Goal: Task Accomplishment & Management: Use online tool/utility

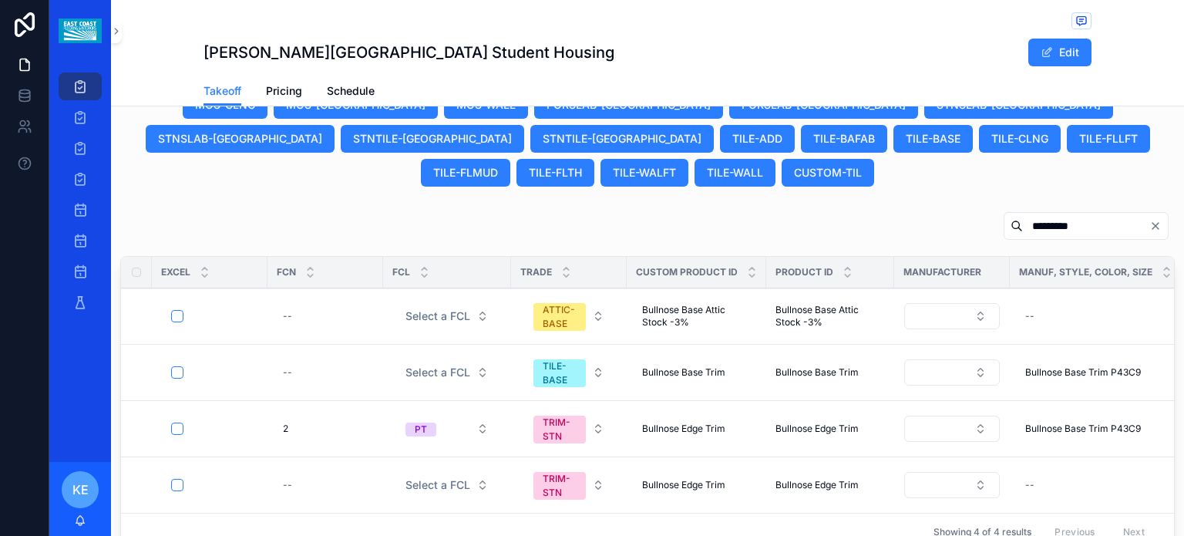
scroll to position [970, 0]
click at [1150, 221] on icon "Clear" at bounding box center [1156, 227] width 12 height 12
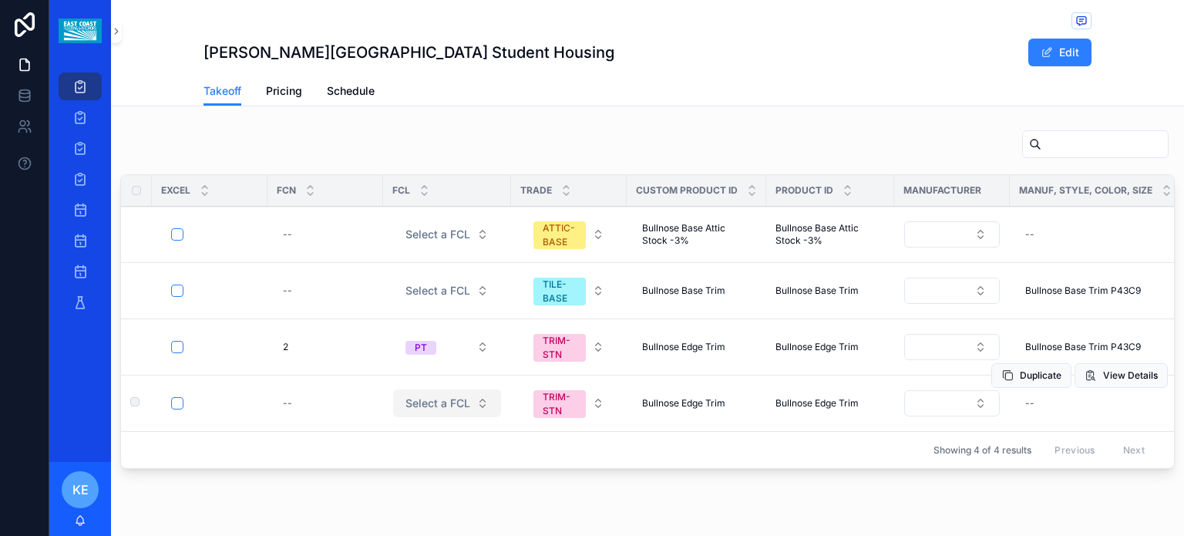
scroll to position [1073, 0]
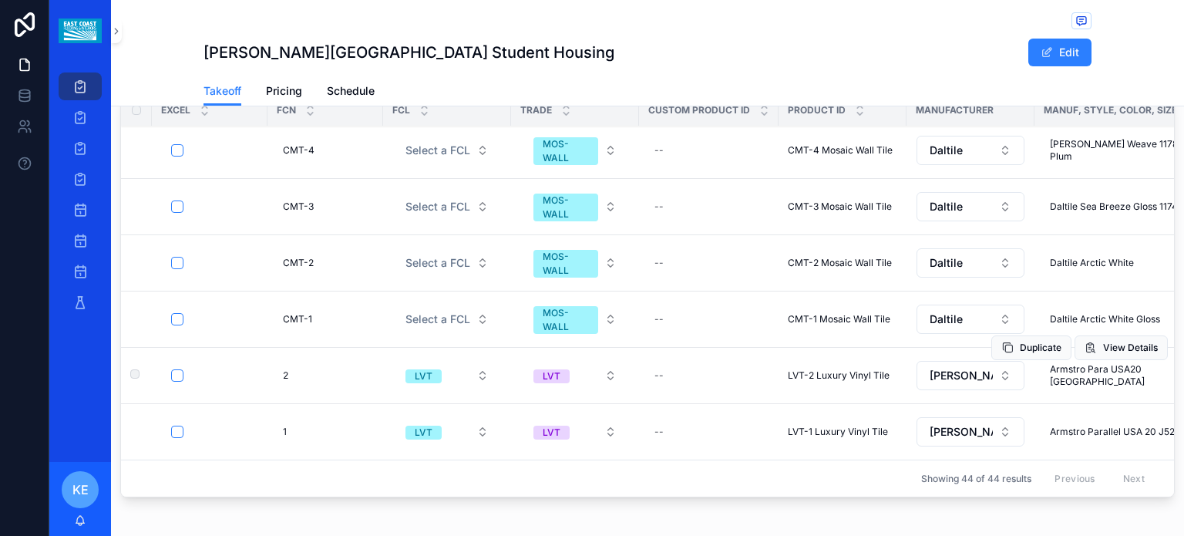
scroll to position [1170, 0]
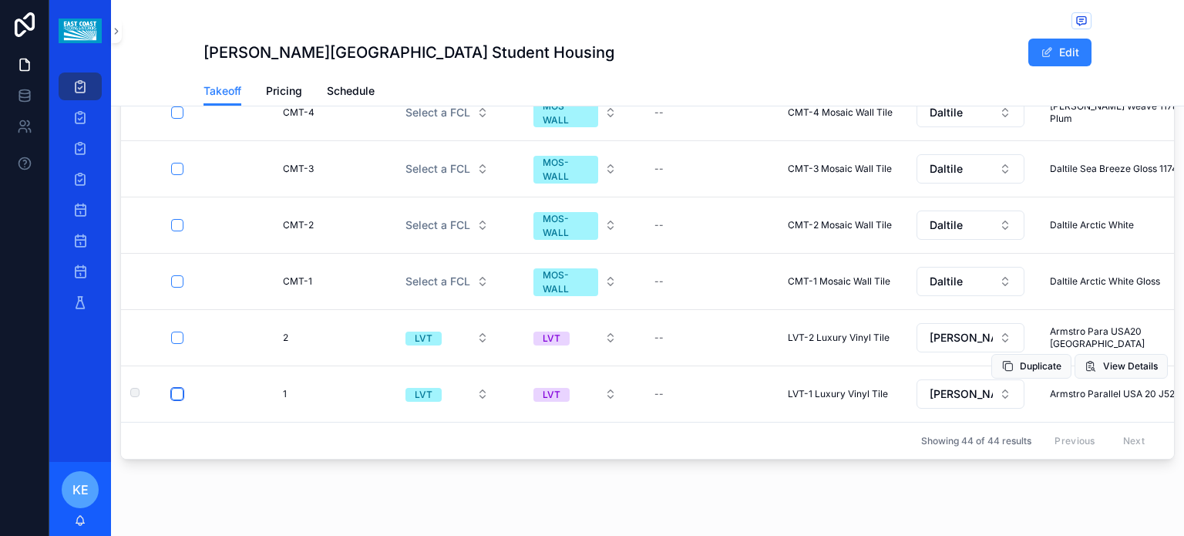
click at [177, 388] on button "scrollable content" at bounding box center [177, 394] width 12 height 12
click at [177, 275] on button "scrollable content" at bounding box center [177, 281] width 12 height 12
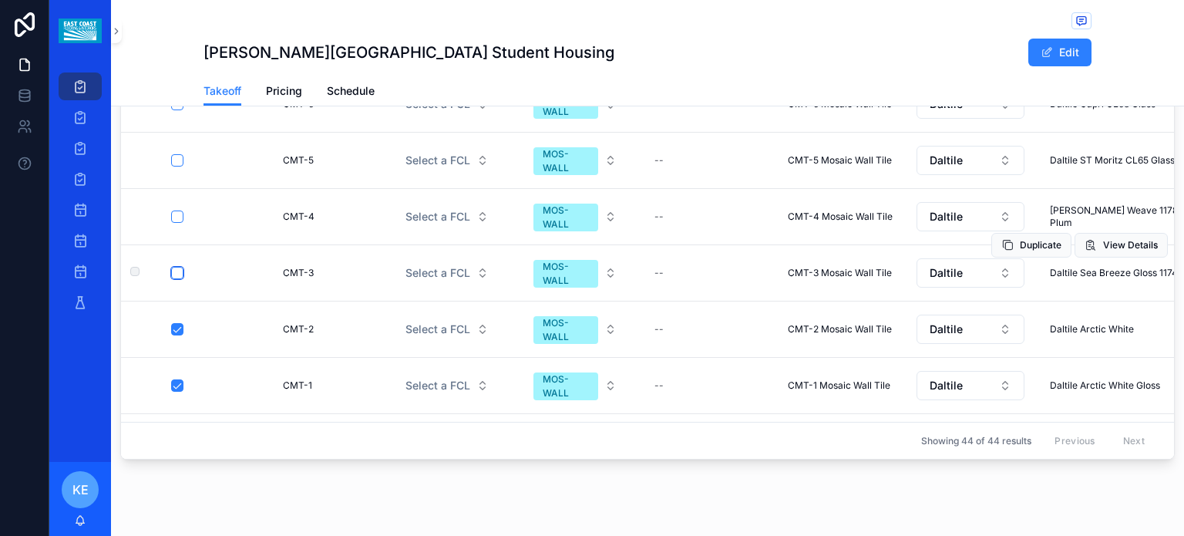
click at [175, 267] on button "scrollable content" at bounding box center [177, 273] width 12 height 12
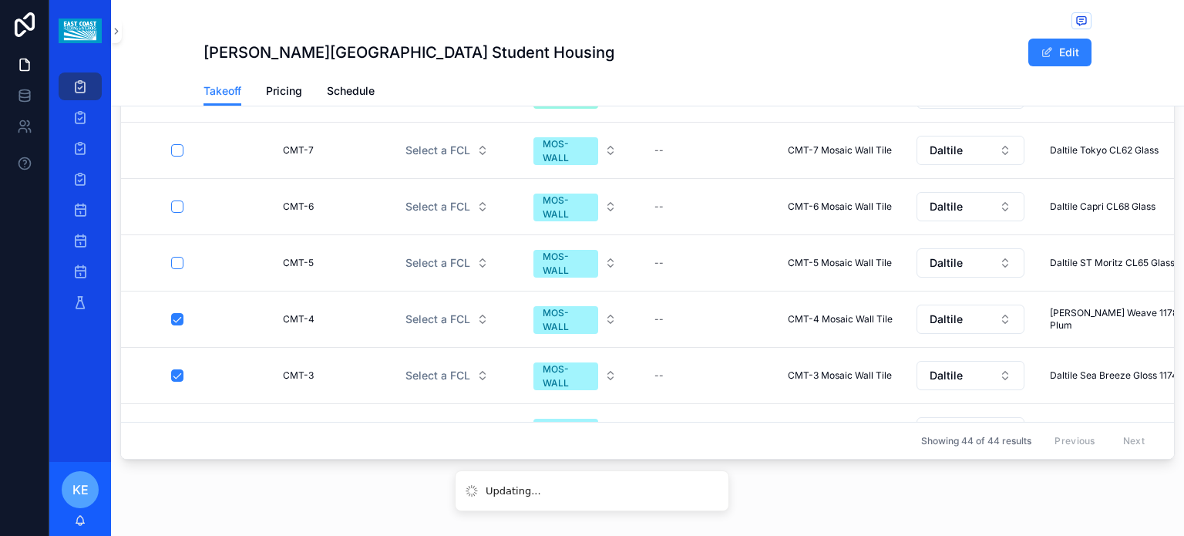
click at [176, 257] on button "scrollable content" at bounding box center [177, 263] width 12 height 12
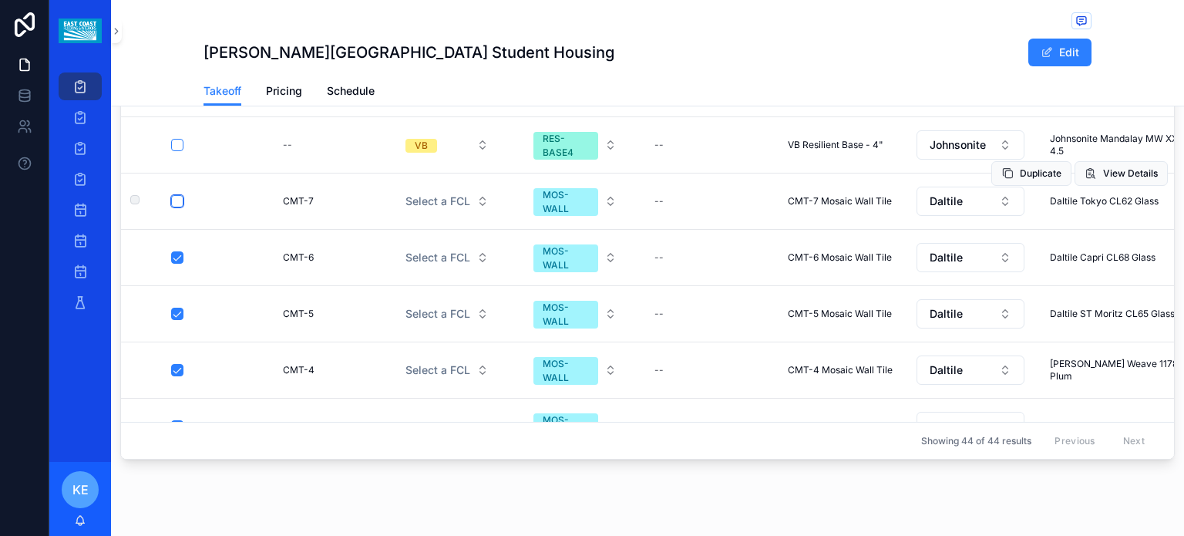
click at [174, 207] on button "scrollable content" at bounding box center [177, 201] width 12 height 12
click at [177, 151] on button "scrollable content" at bounding box center [177, 145] width 12 height 12
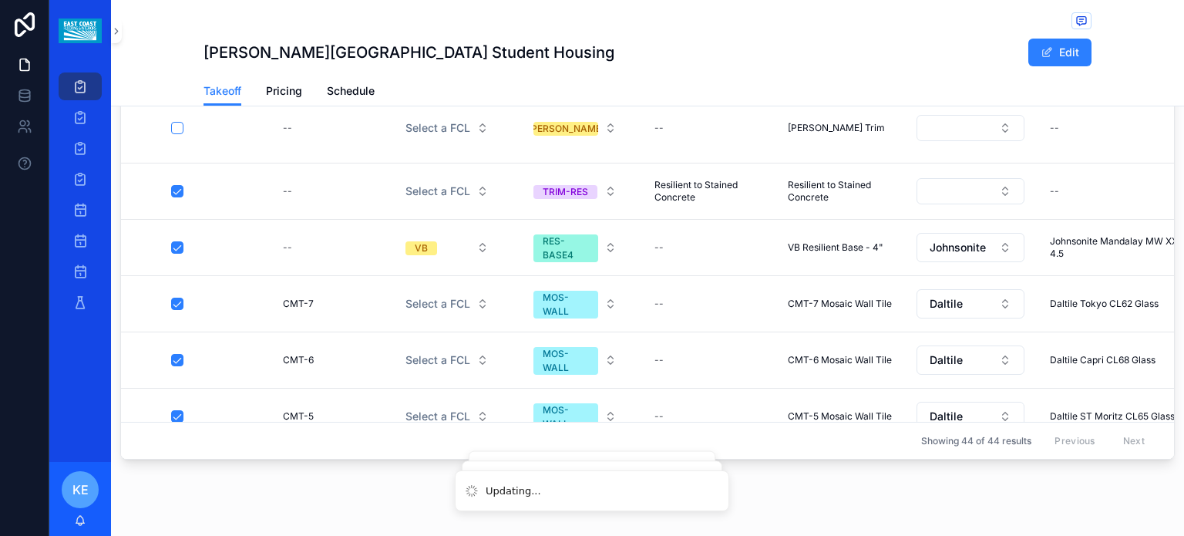
scroll to position [1527, 0]
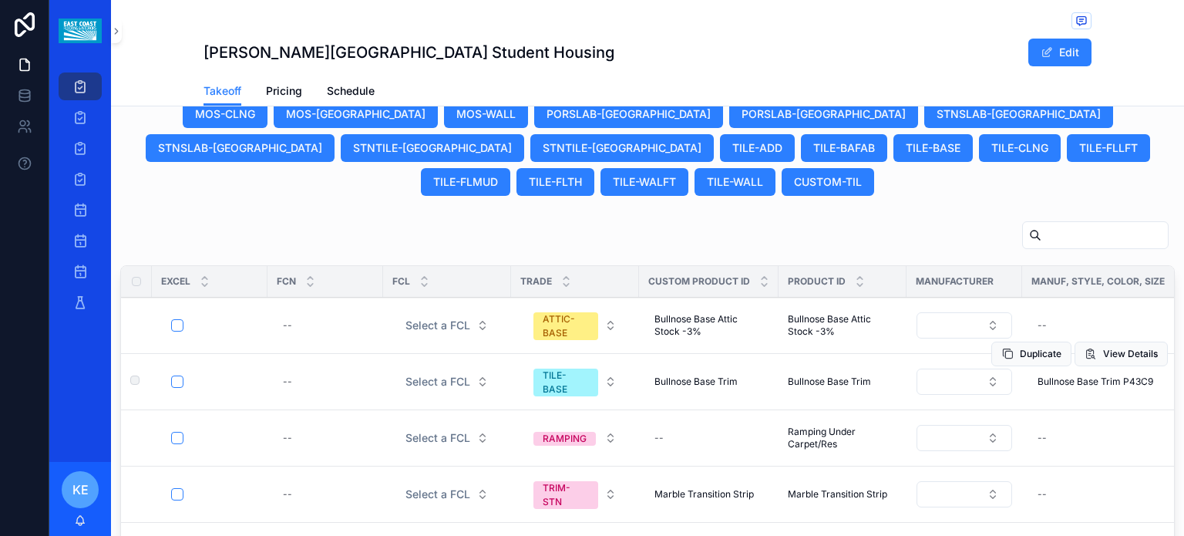
scroll to position [976, 0]
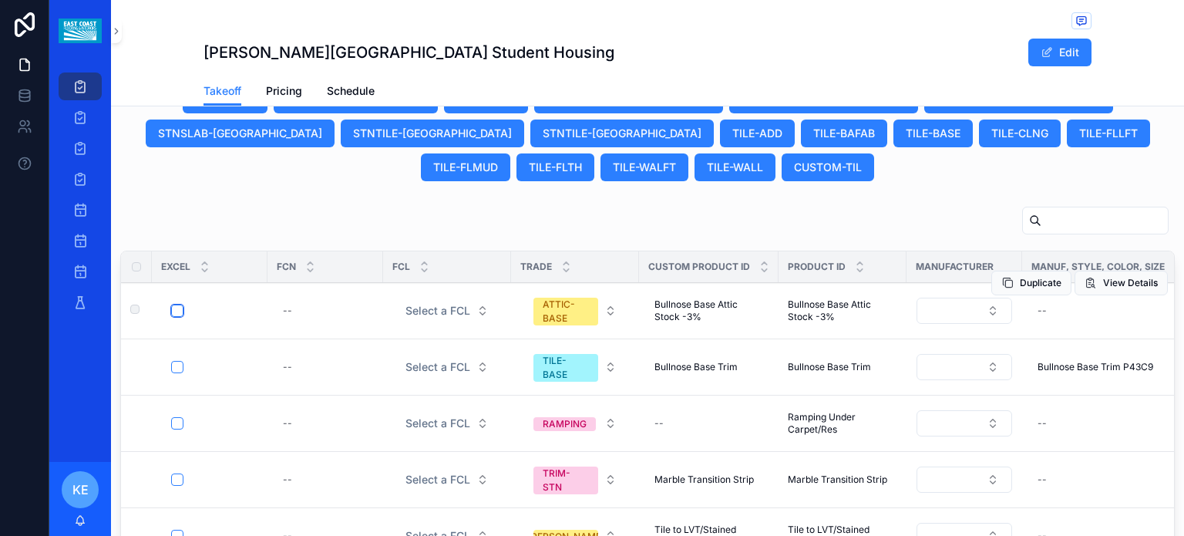
click at [173, 305] on button "scrollable content" at bounding box center [177, 311] width 12 height 12
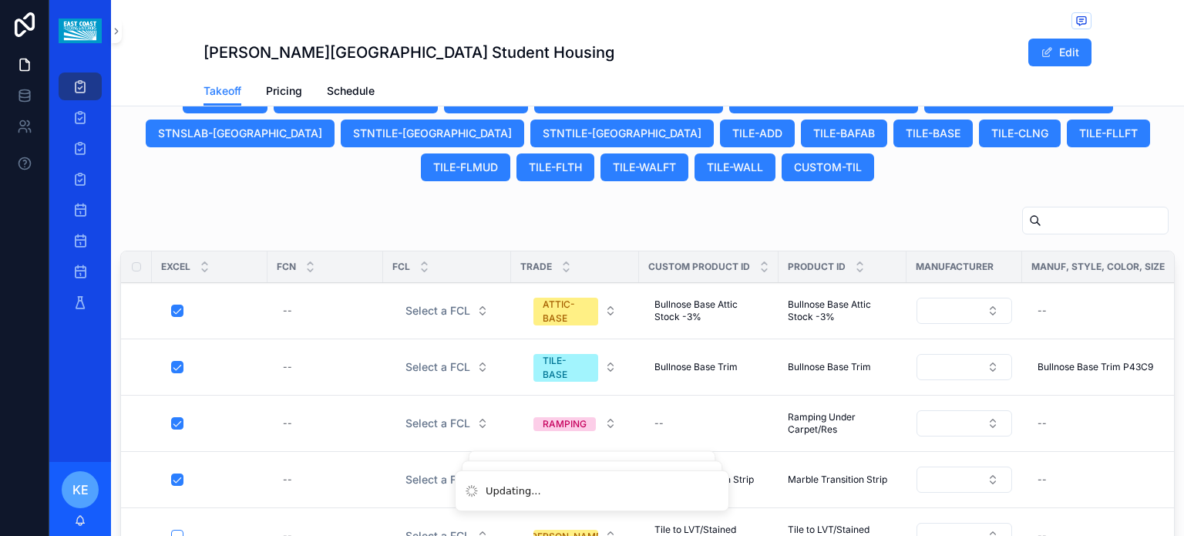
click at [178, 530] on button "scrollable content" at bounding box center [177, 536] width 12 height 12
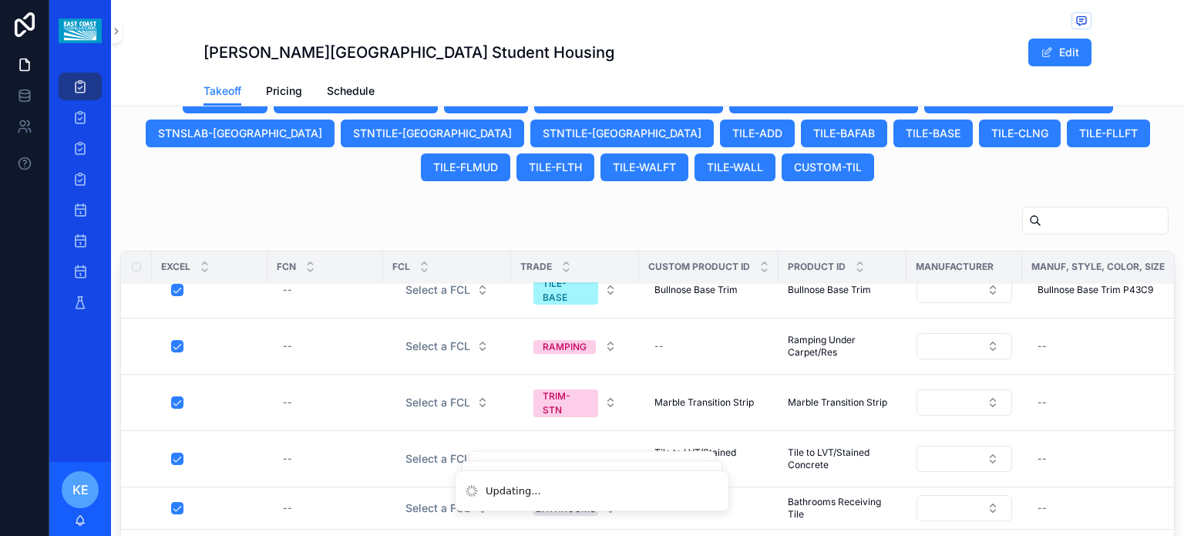
scroll to position [1170, 0]
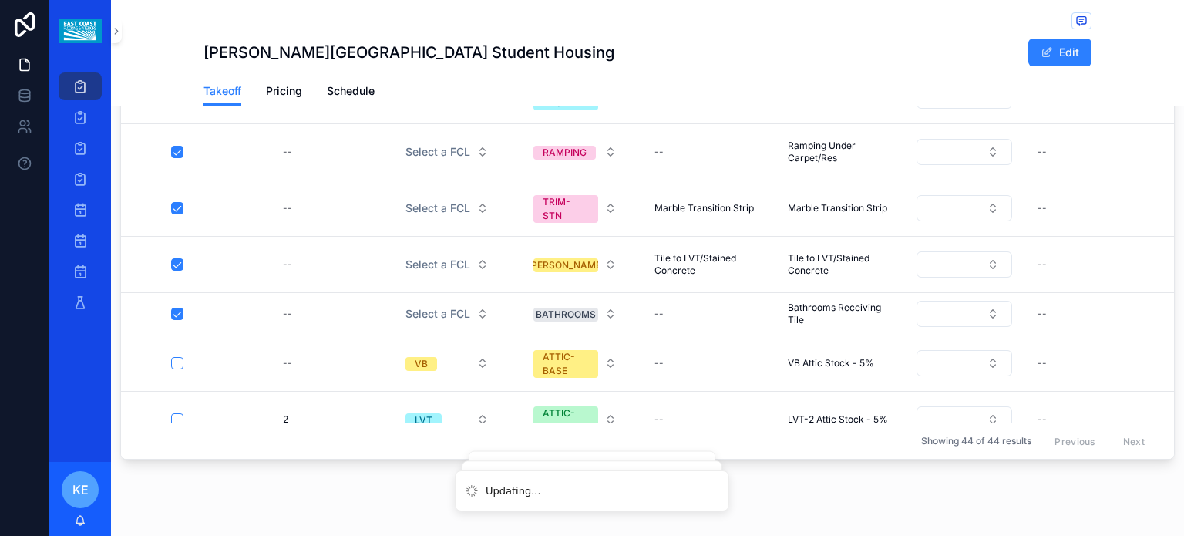
click at [176, 357] on button "scrollable content" at bounding box center [177, 363] width 12 height 12
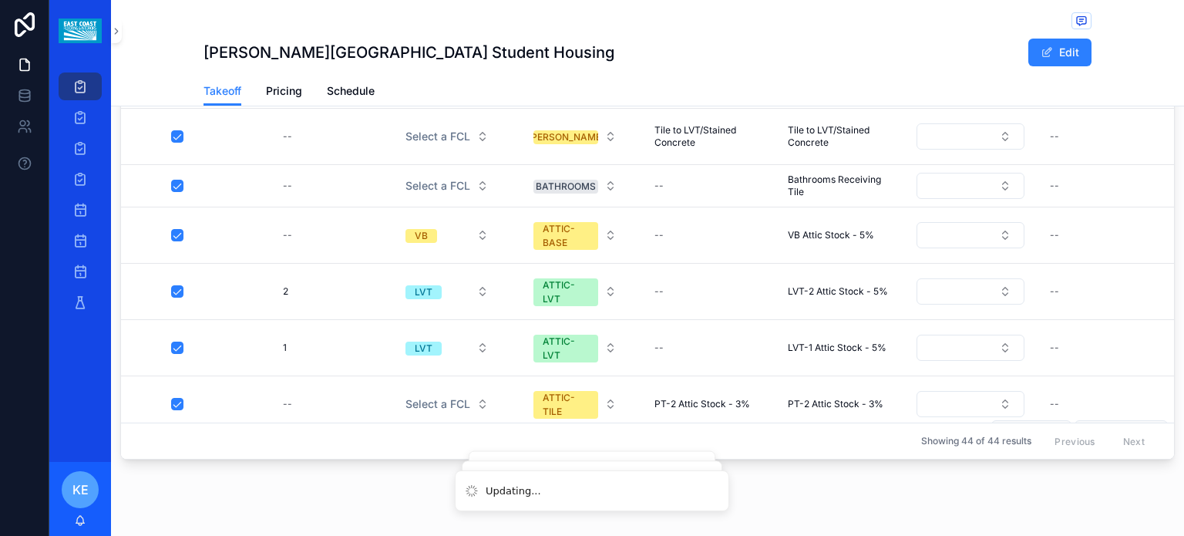
scroll to position [500, 0]
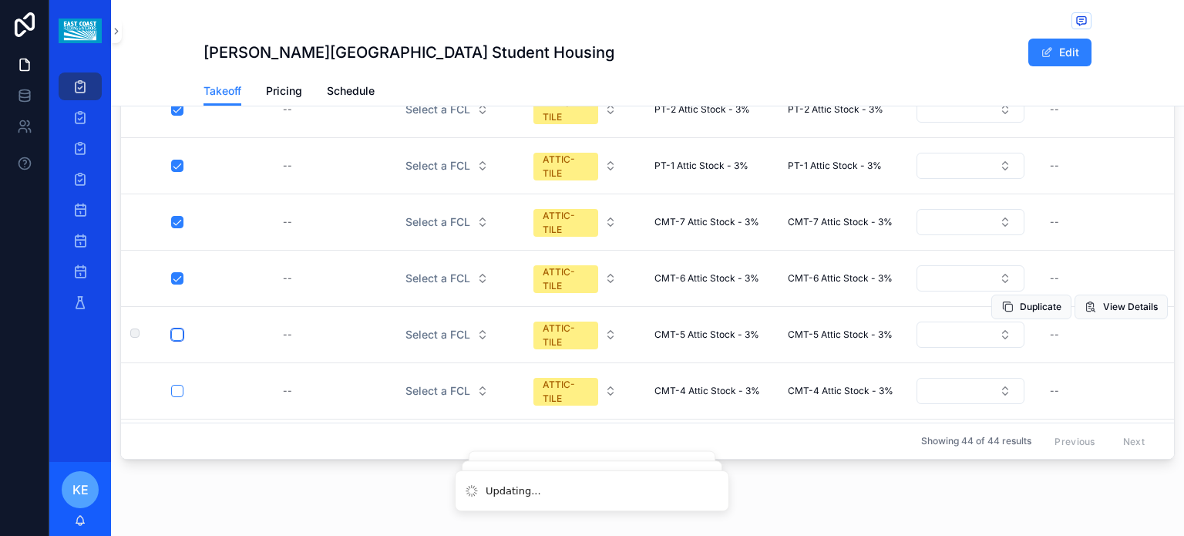
click at [180, 328] on button "scrollable content" at bounding box center [177, 334] width 12 height 12
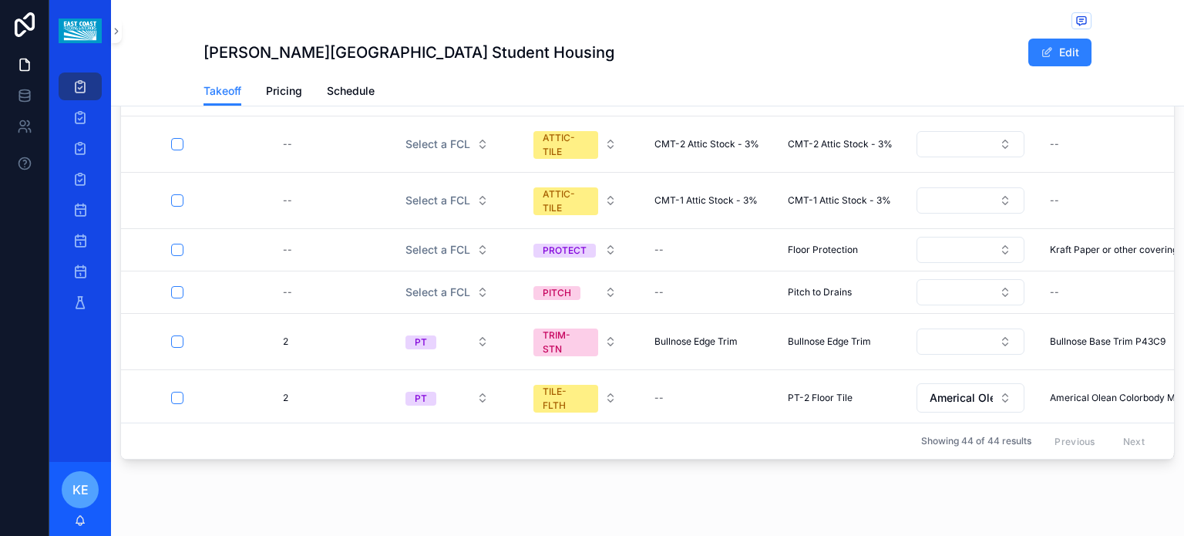
scroll to position [680, 0]
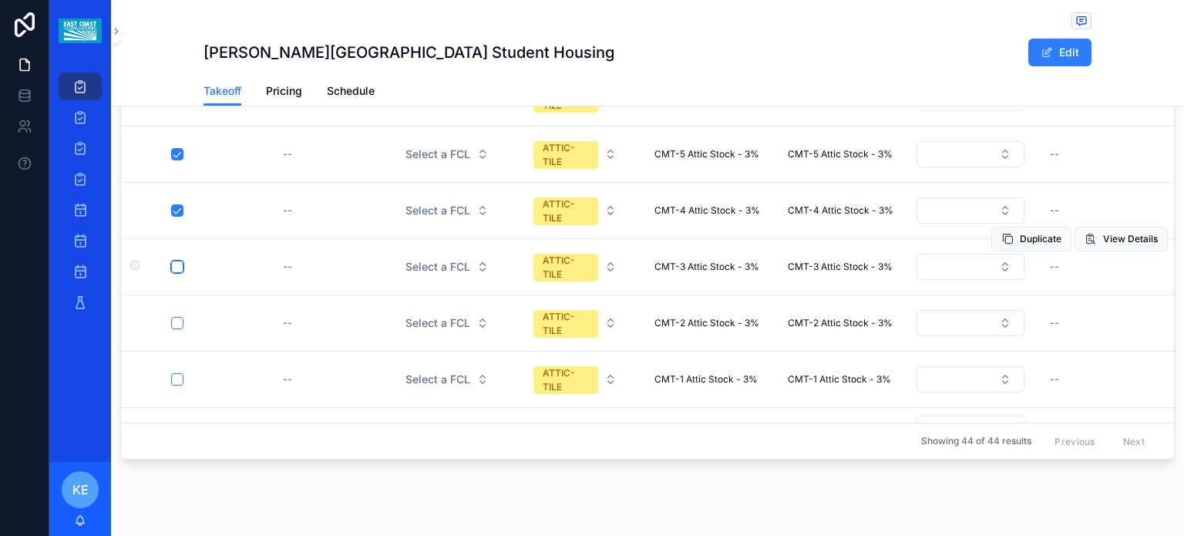
drag, startPoint x: 180, startPoint y: 260, endPoint x: 176, endPoint y: 221, distance: 38.7
click at [176, 261] on button "scrollable content" at bounding box center [177, 267] width 12 height 12
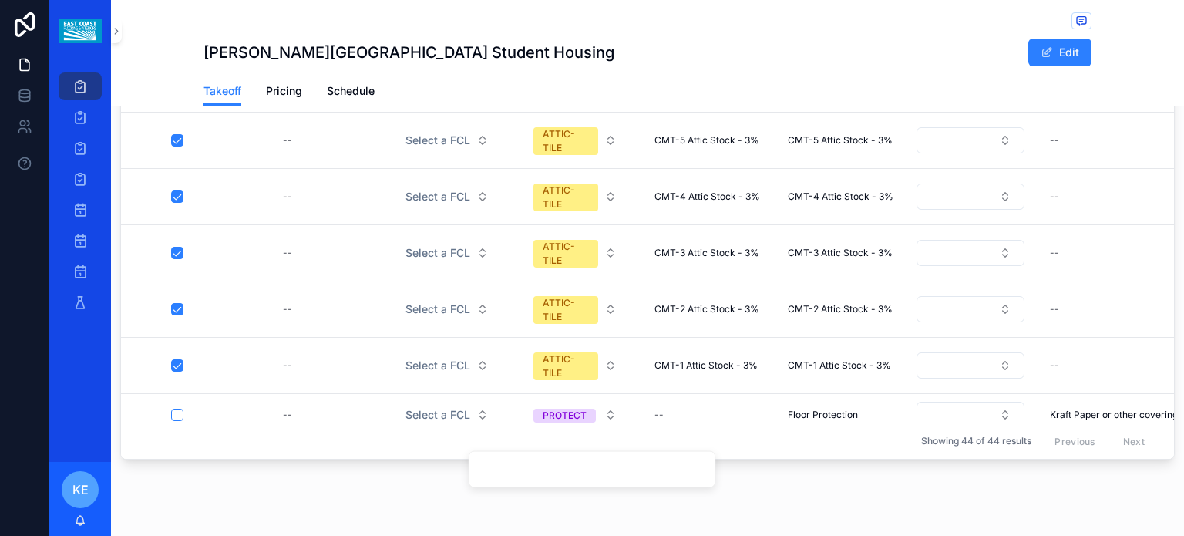
scroll to position [822, 0]
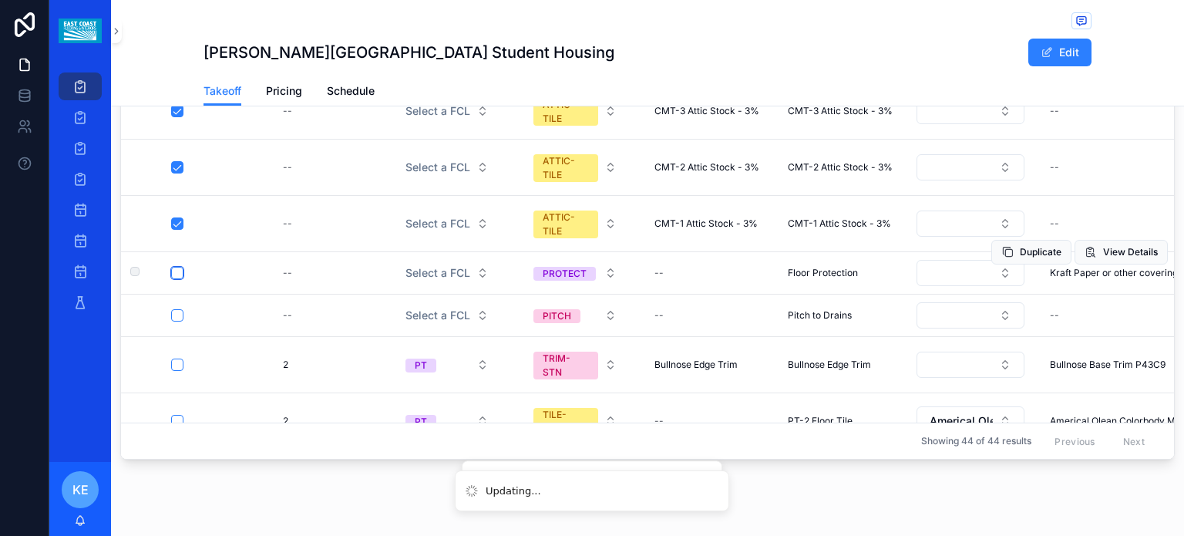
click at [179, 267] on button "scrollable content" at bounding box center [177, 273] width 12 height 12
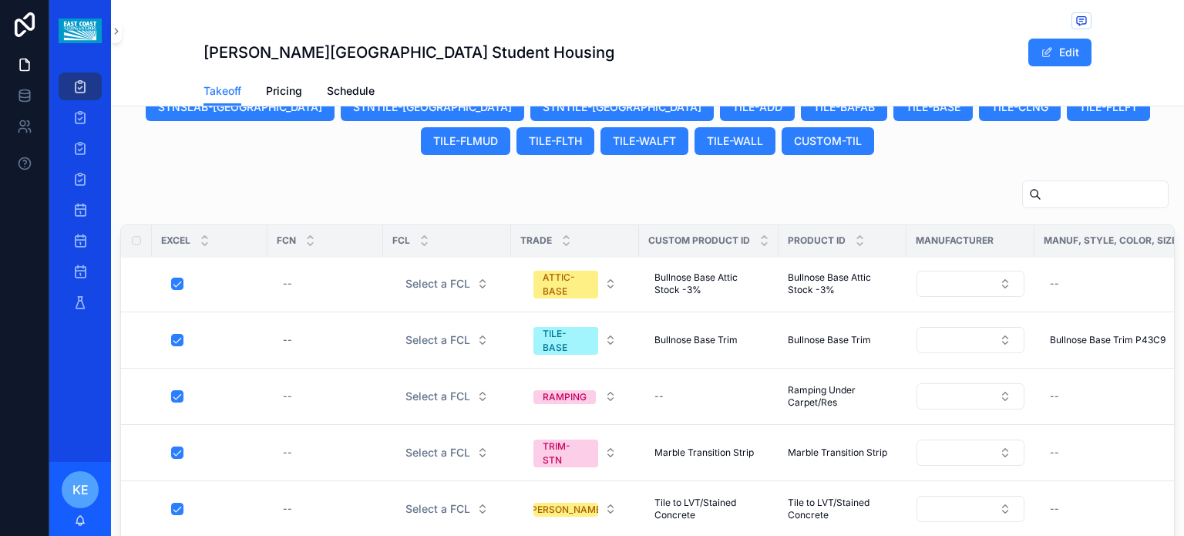
scroll to position [808, 0]
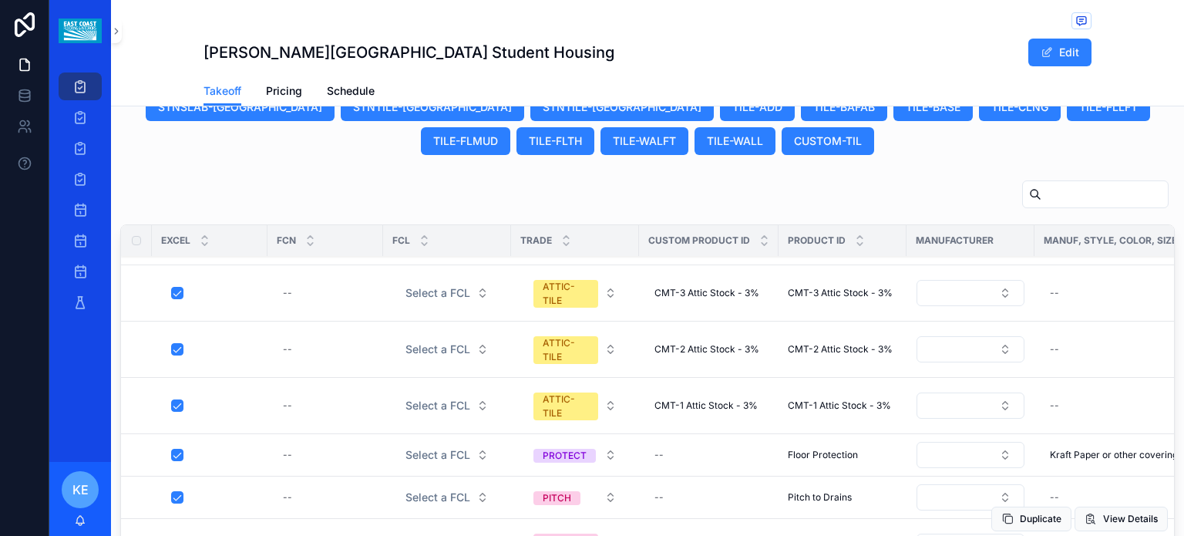
drag, startPoint x: 178, startPoint y: 308, endPoint x: 180, endPoint y: 423, distance: 114.1
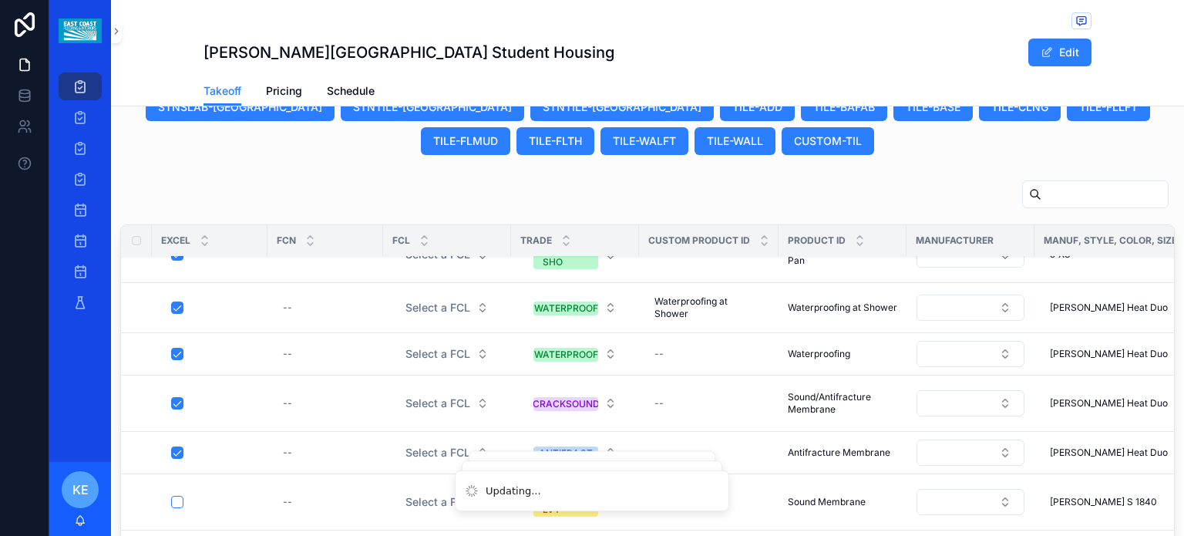
click at [177, 496] on button "scrollable content" at bounding box center [177, 502] width 12 height 12
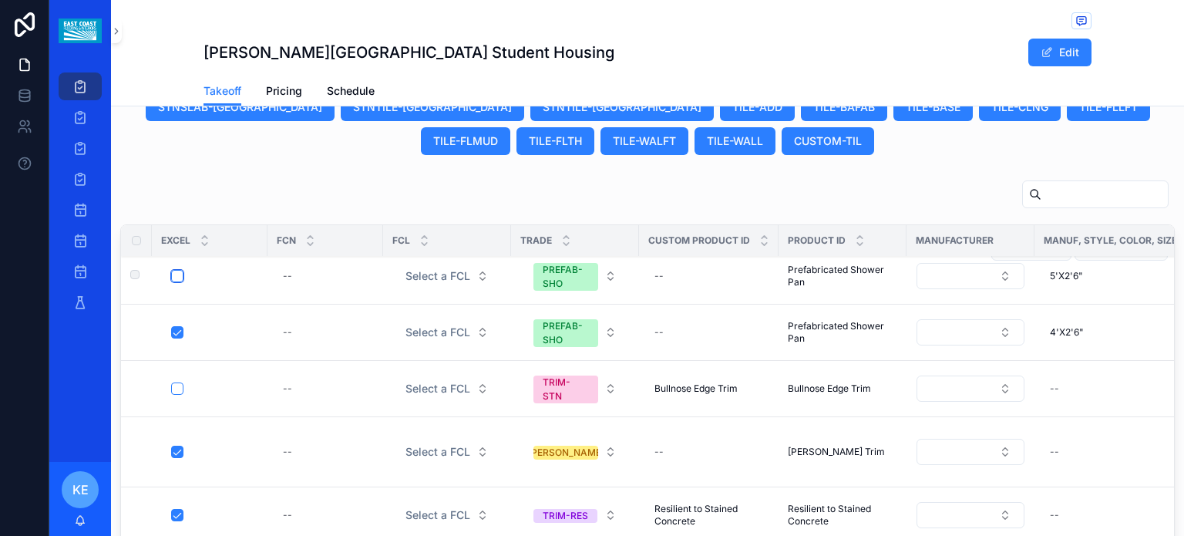
click at [176, 270] on button "scrollable content" at bounding box center [177, 276] width 12 height 12
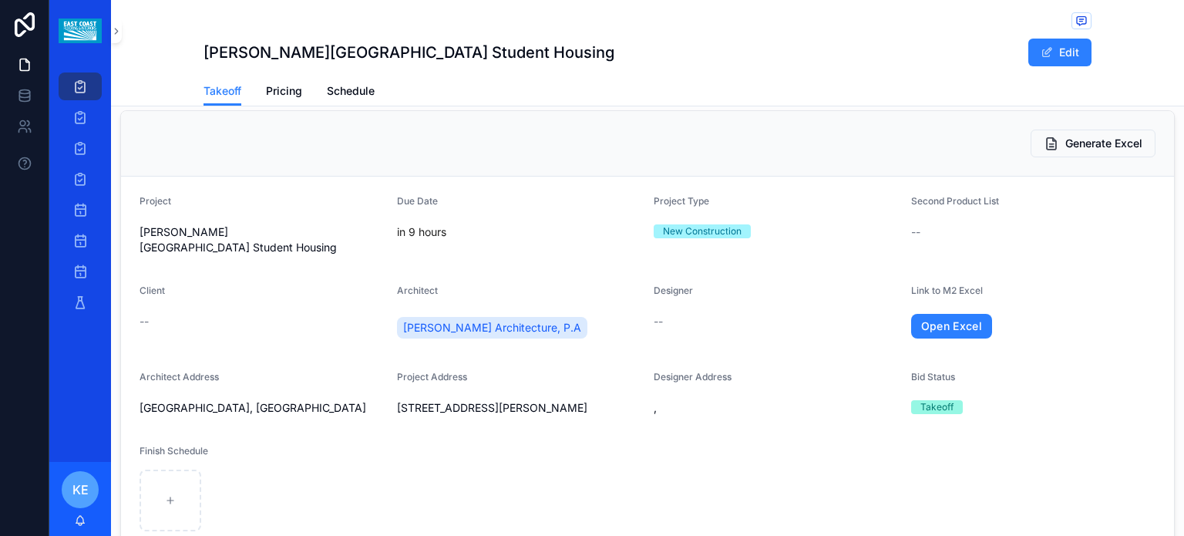
scroll to position [0, 0]
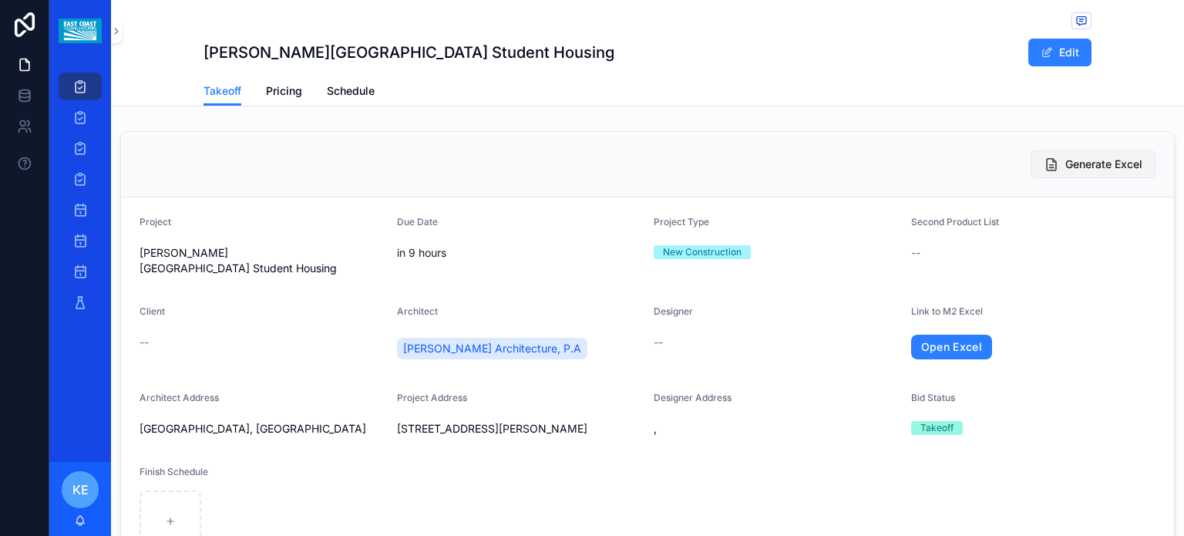
click at [1059, 172] on button "Generate Excel" at bounding box center [1093, 164] width 125 height 28
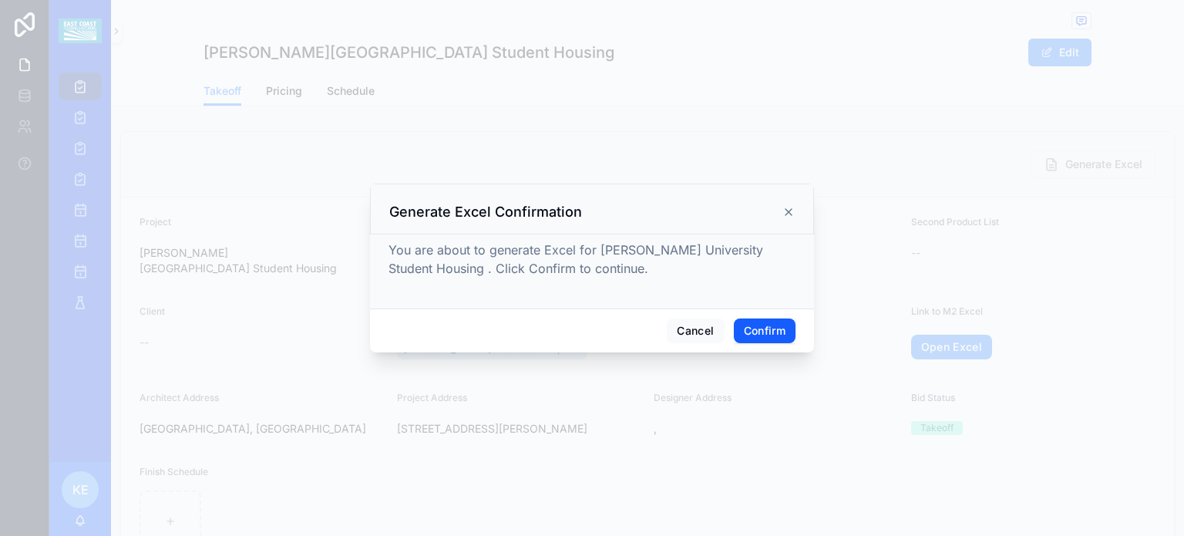
click at [756, 332] on button "Confirm" at bounding box center [765, 330] width 62 height 25
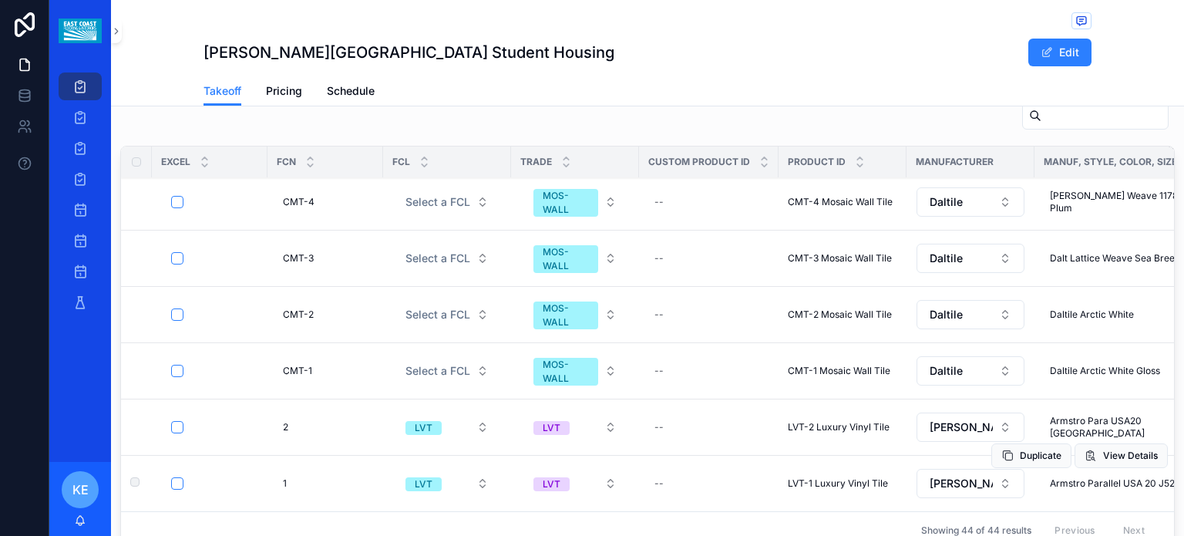
scroll to position [2066, 0]
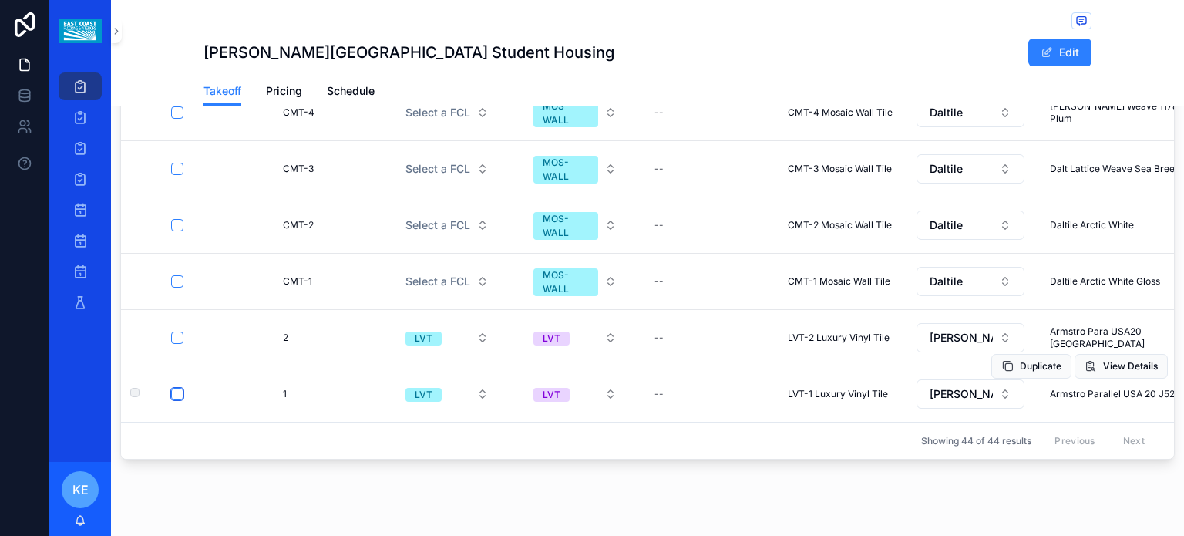
click at [176, 388] on button "scrollable content" at bounding box center [177, 394] width 12 height 12
click at [179, 332] on button "scrollable content" at bounding box center [177, 338] width 12 height 12
click at [174, 275] on button "scrollable content" at bounding box center [177, 281] width 12 height 12
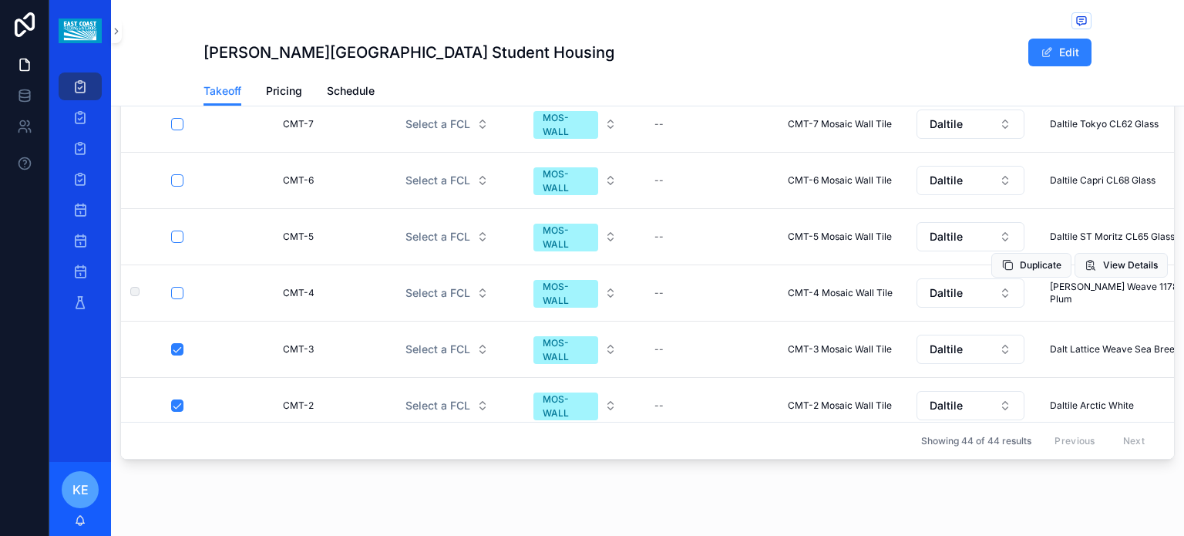
scroll to position [1835, 0]
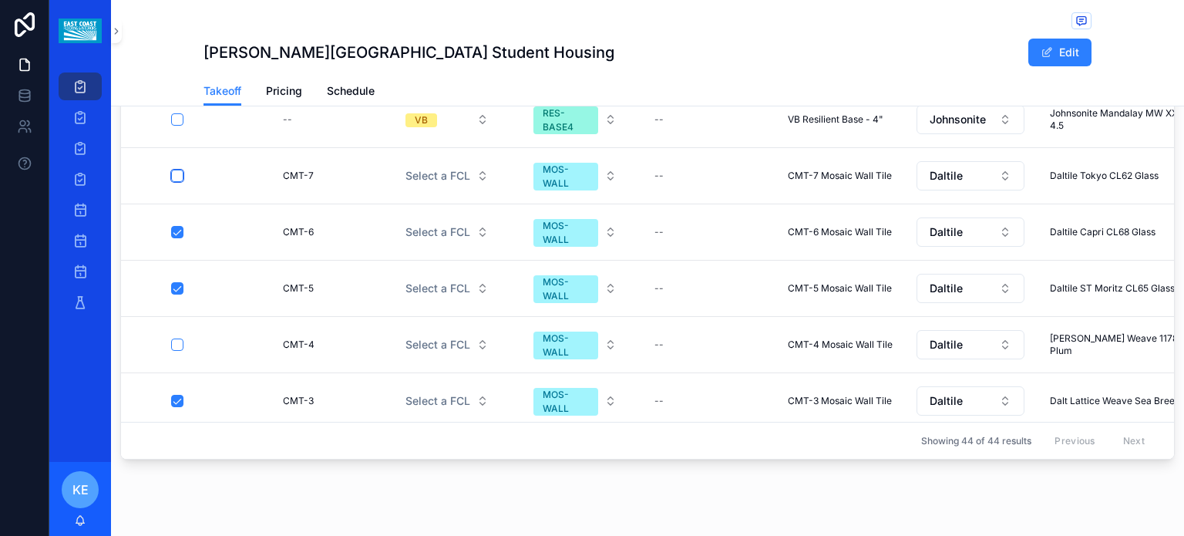
click at [173, 170] on button "scrollable content" at bounding box center [177, 176] width 12 height 12
click at [177, 126] on button "scrollable content" at bounding box center [177, 119] width 12 height 12
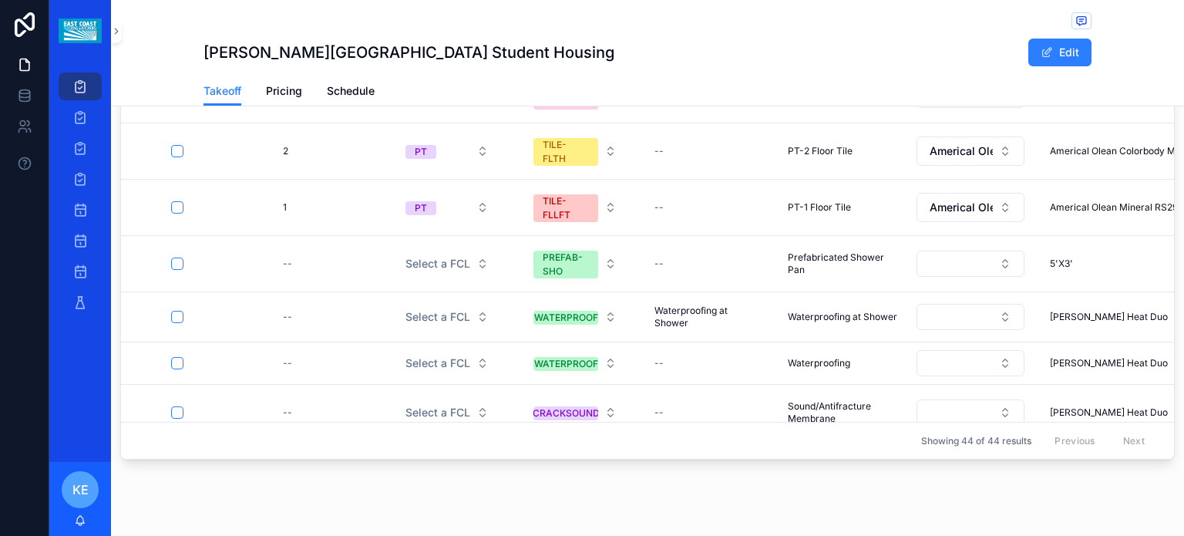
scroll to position [1475, 0]
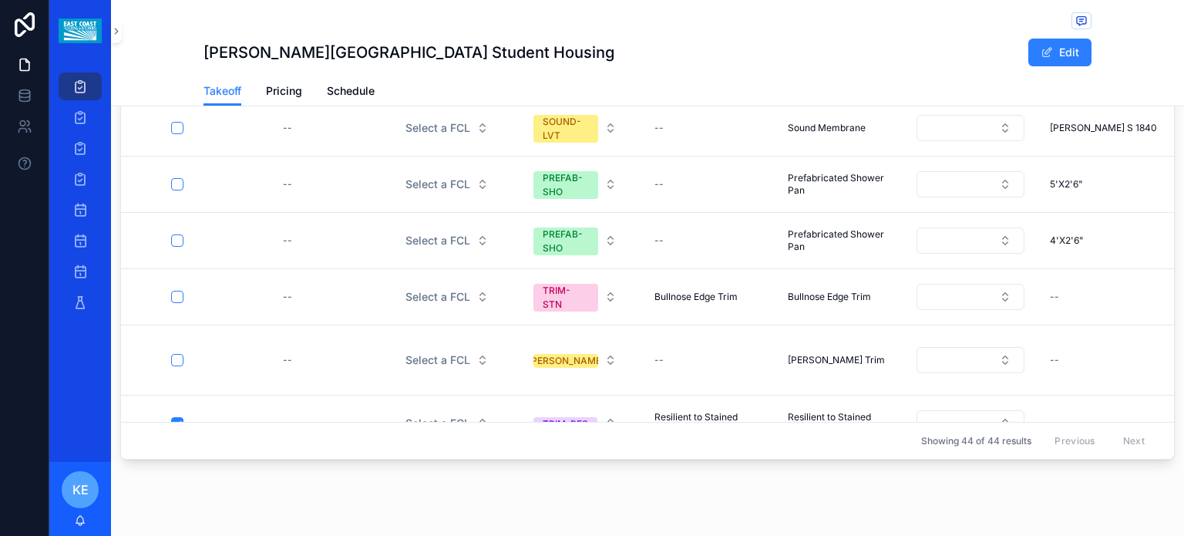
click at [178, 354] on button "scrollable content" at bounding box center [177, 360] width 12 height 12
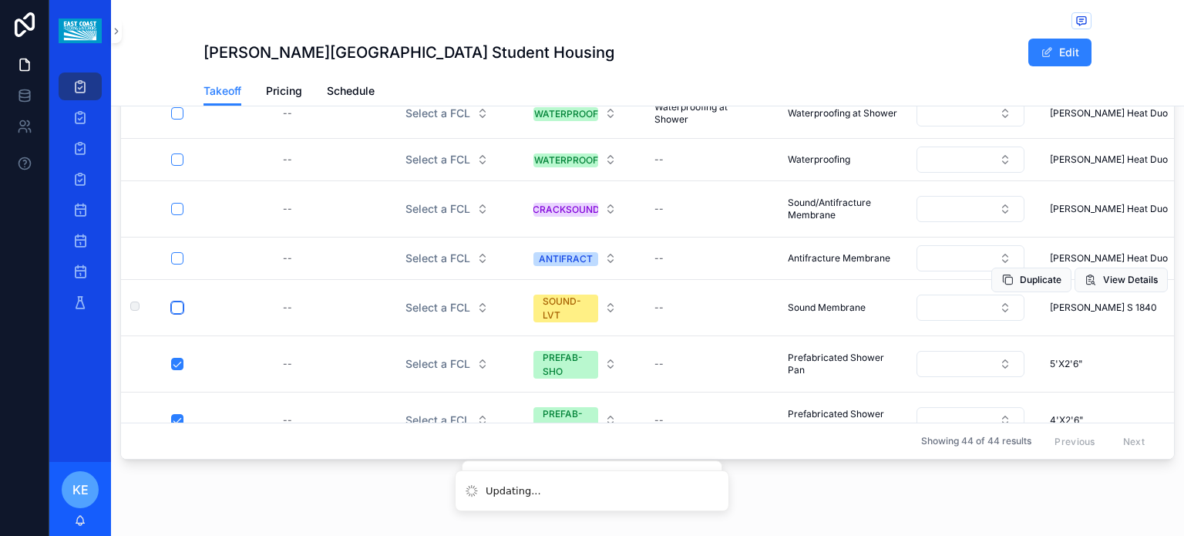
click at [177, 311] on button "scrollable content" at bounding box center [177, 307] width 12 height 12
drag, startPoint x: 177, startPoint y: 311, endPoint x: 178, endPoint y: 218, distance: 92.5
click at [178, 215] on button "scrollable content" at bounding box center [177, 209] width 12 height 12
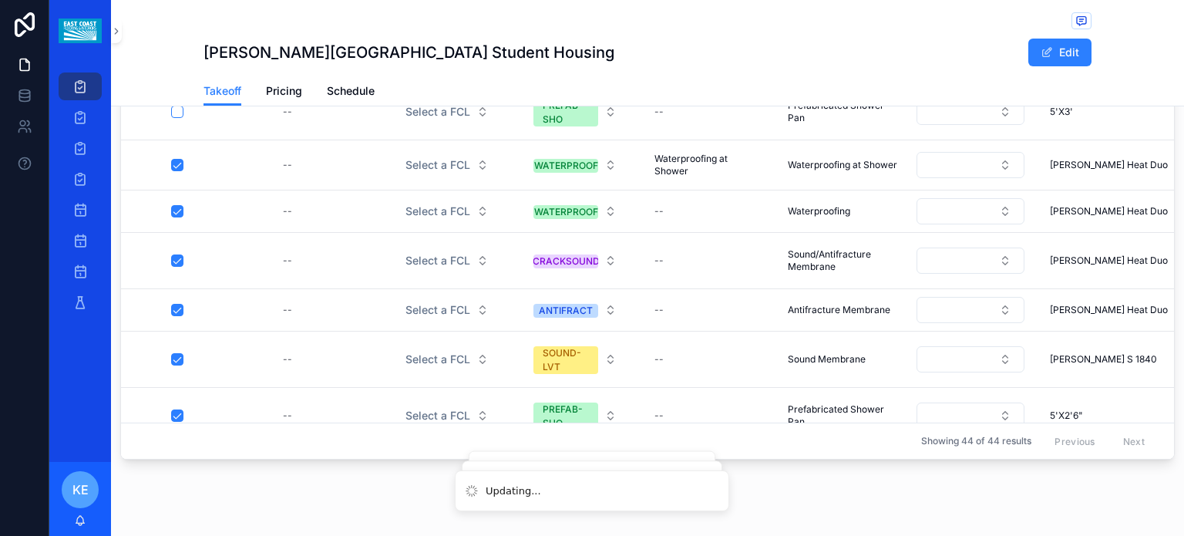
scroll to position [1013, 0]
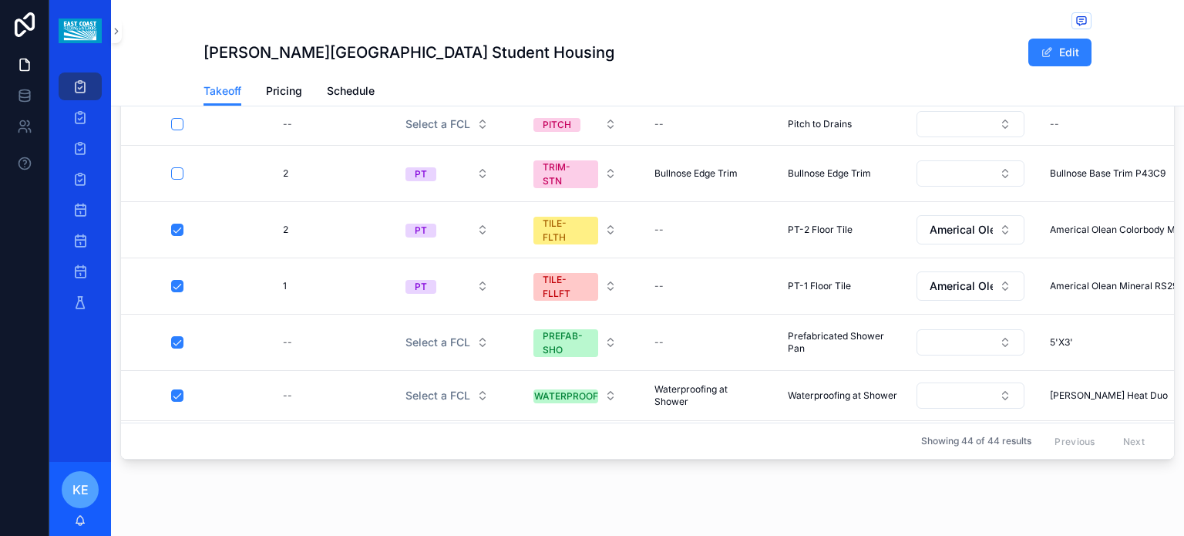
click at [179, 167] on button "scrollable content" at bounding box center [177, 173] width 12 height 12
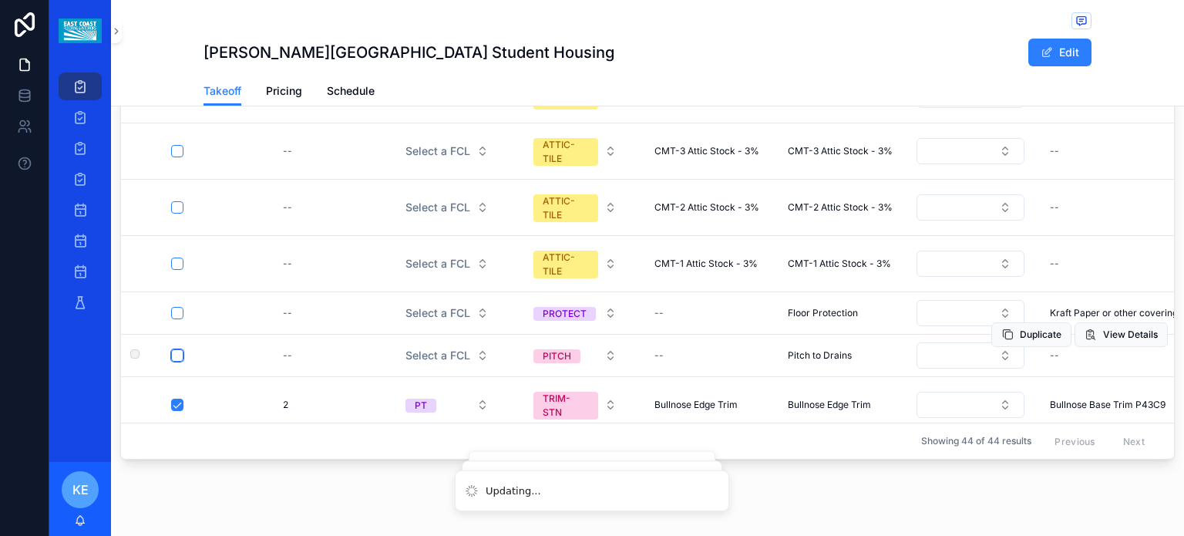
click at [177, 349] on button "scrollable content" at bounding box center [177, 355] width 12 height 12
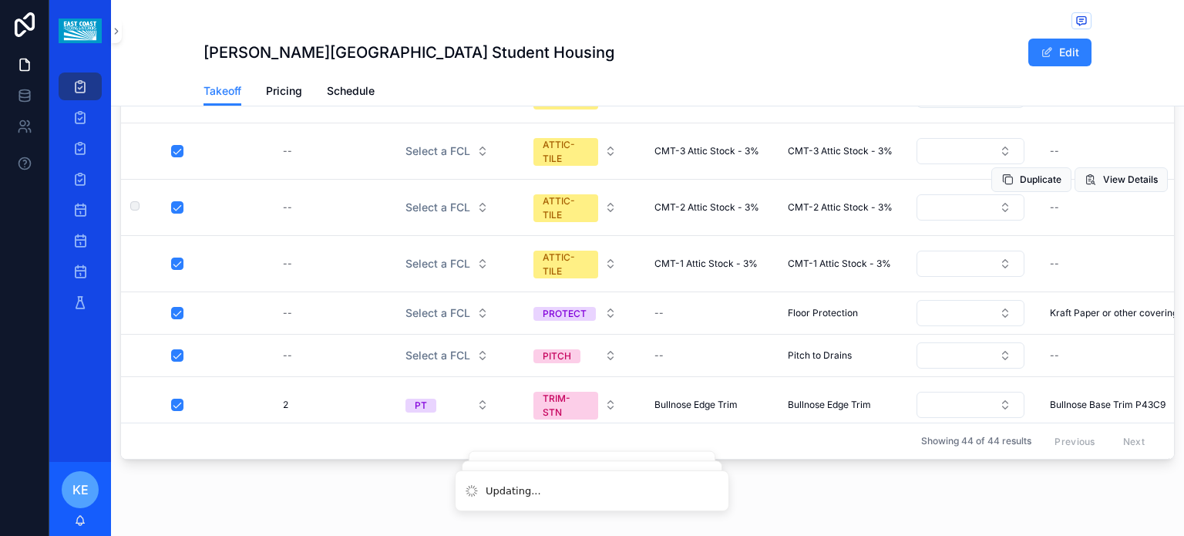
scroll to position [679, 0]
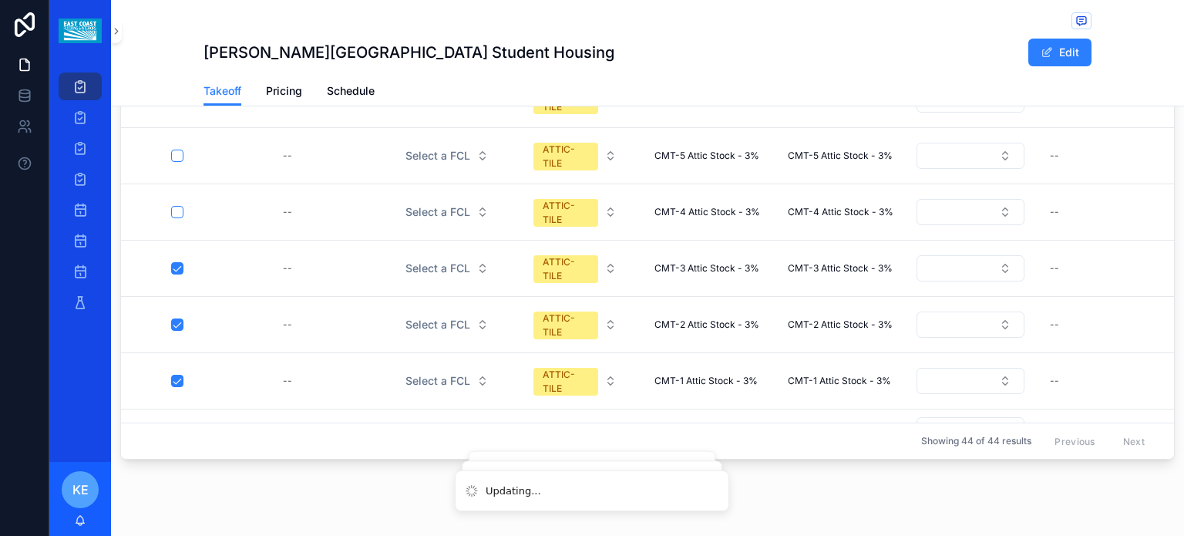
click at [176, 106] on button "scrollable content" at bounding box center [177, 99] width 12 height 12
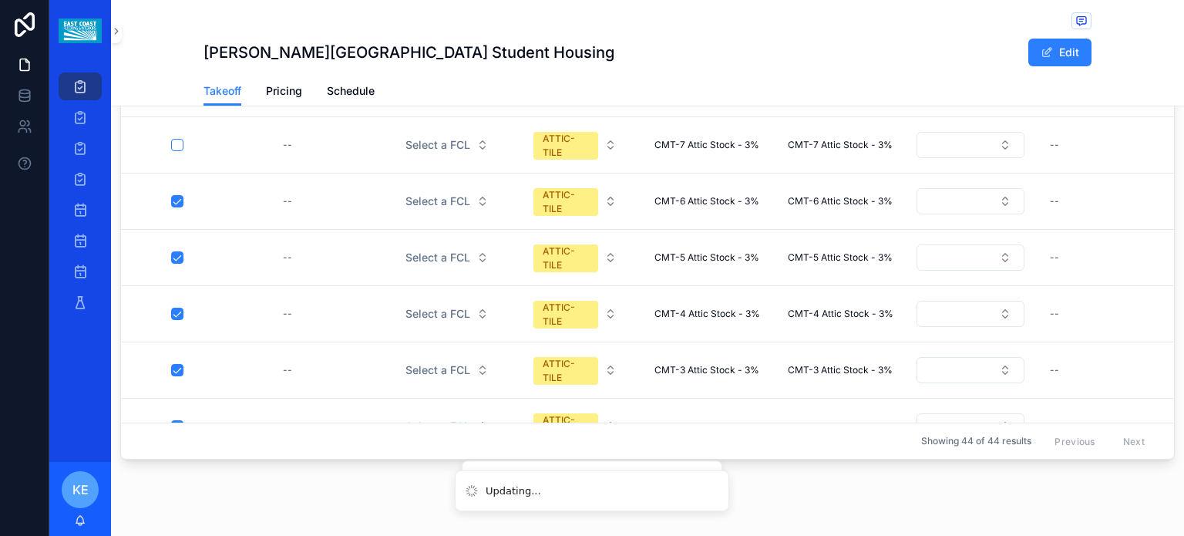
scroll to position [397, 0]
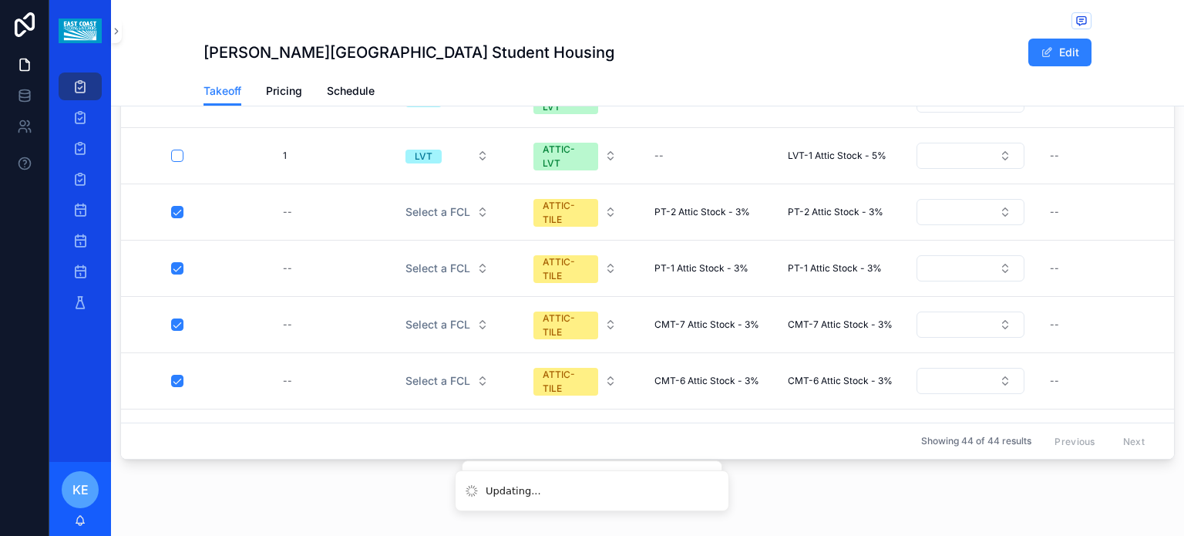
drag, startPoint x: 182, startPoint y: 236, endPoint x: 180, endPoint y: 280, distance: 44.0
click at [180, 106] on button "scrollable content" at bounding box center [177, 99] width 12 height 12
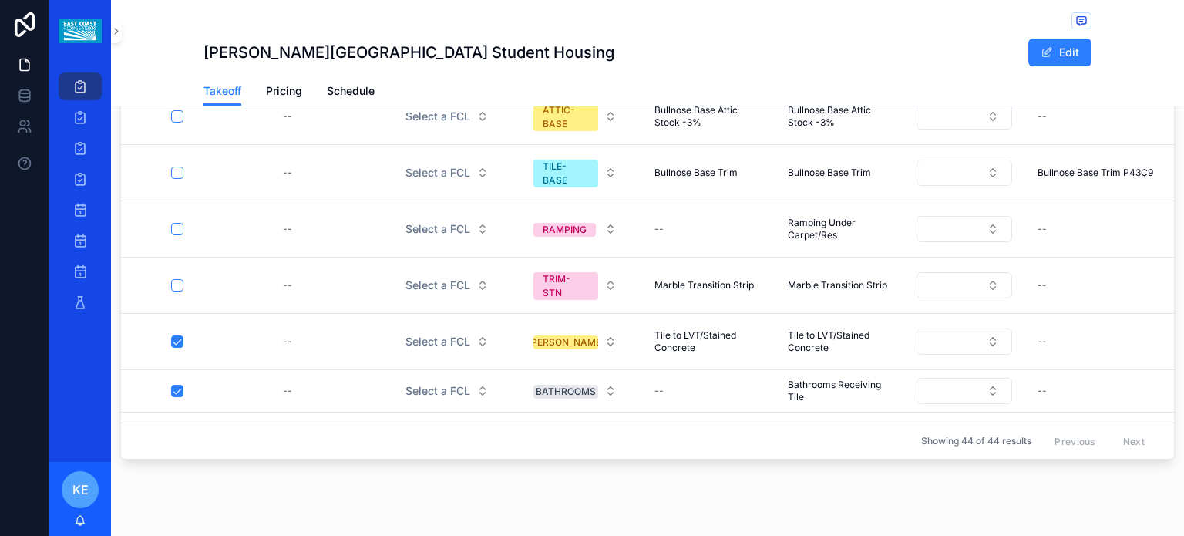
scroll to position [1067, 0]
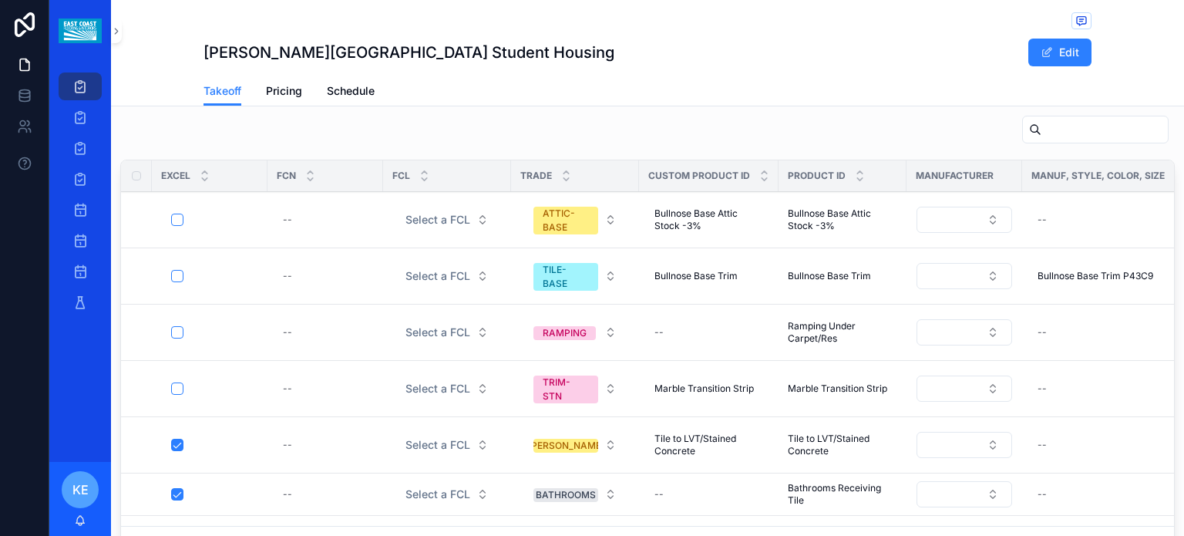
click at [175, 326] on button "scrollable content" at bounding box center [177, 332] width 12 height 12
click at [174, 382] on button "scrollable content" at bounding box center [177, 388] width 12 height 12
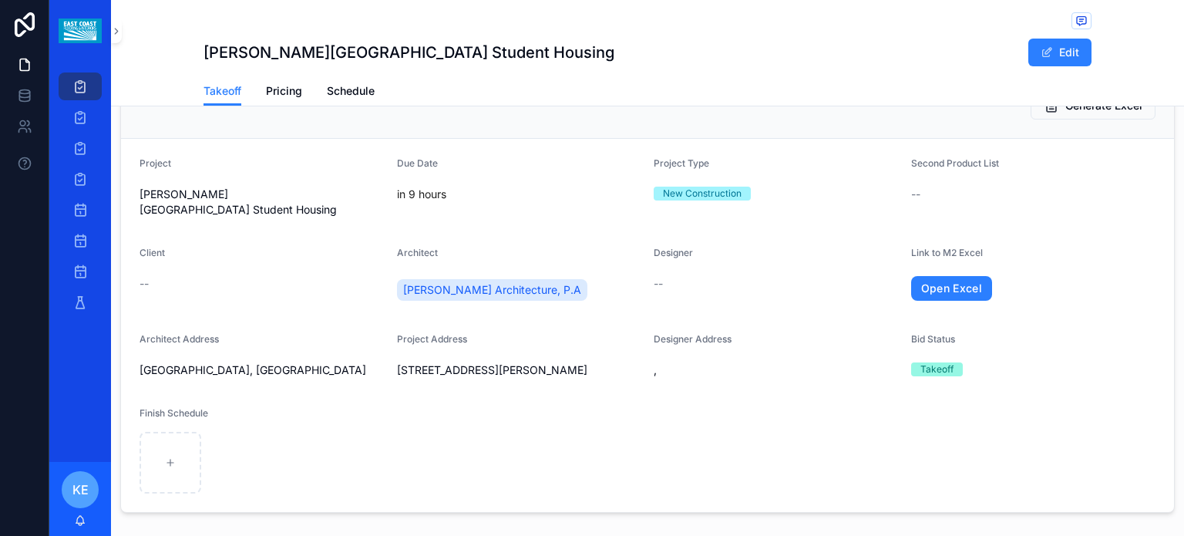
scroll to position [0, 0]
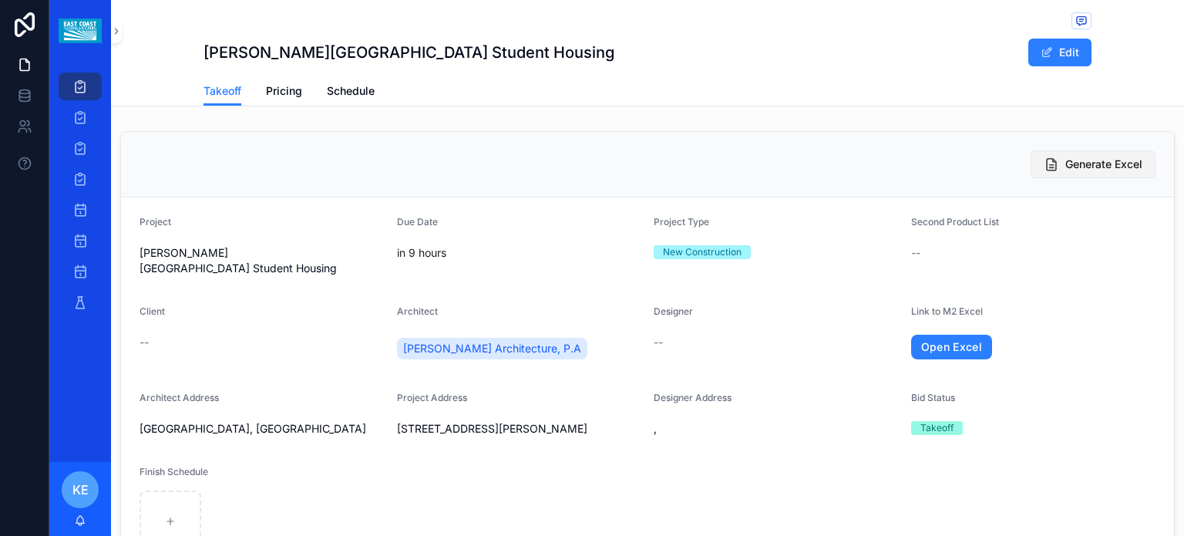
click at [1071, 166] on span "Generate Excel" at bounding box center [1104, 164] width 77 height 15
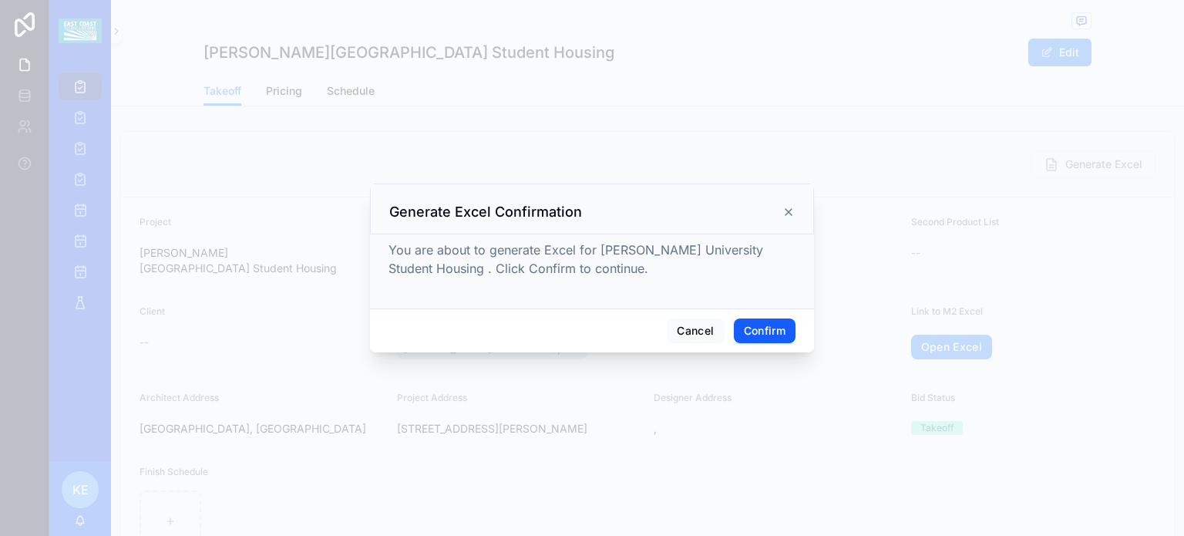
click at [769, 331] on button "Confirm" at bounding box center [765, 330] width 62 height 25
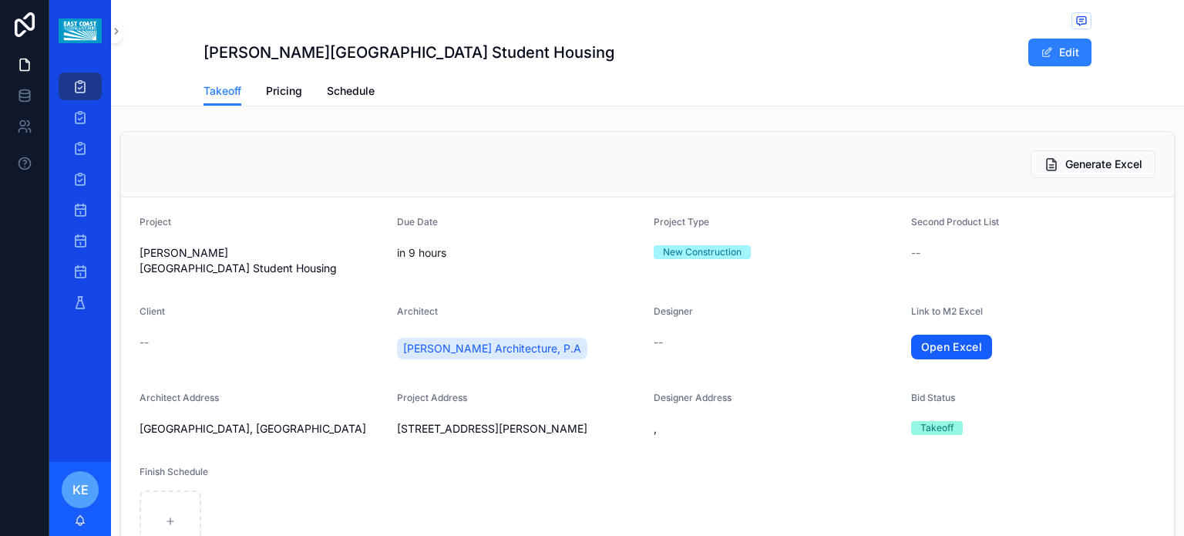
click at [937, 335] on link "Open Excel" at bounding box center [952, 347] width 82 height 25
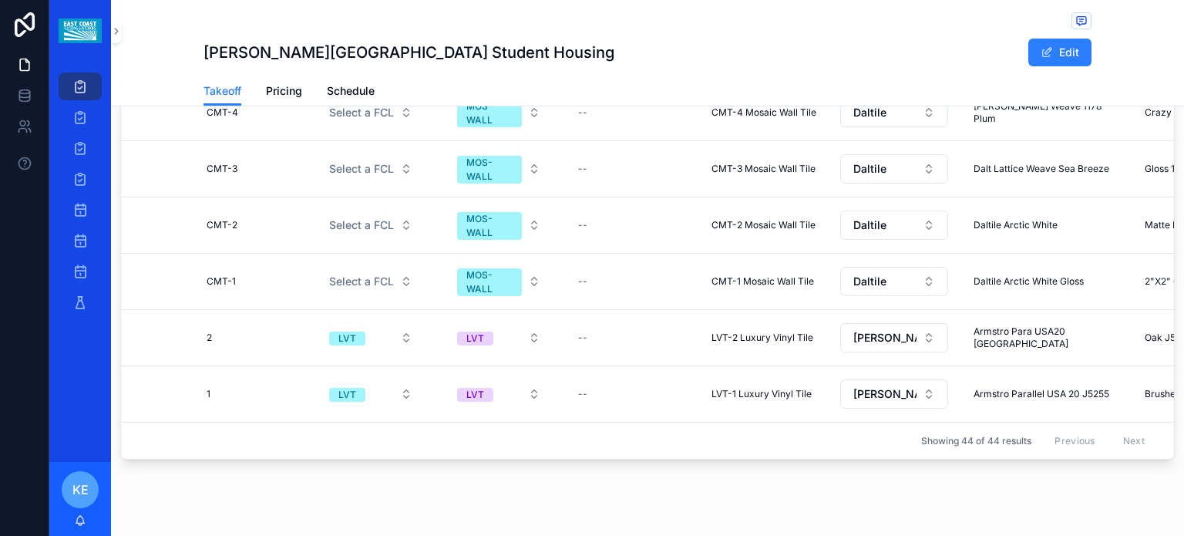
scroll to position [2066, 0]
